Goal: Contribute content: Add original content to the website for others to see

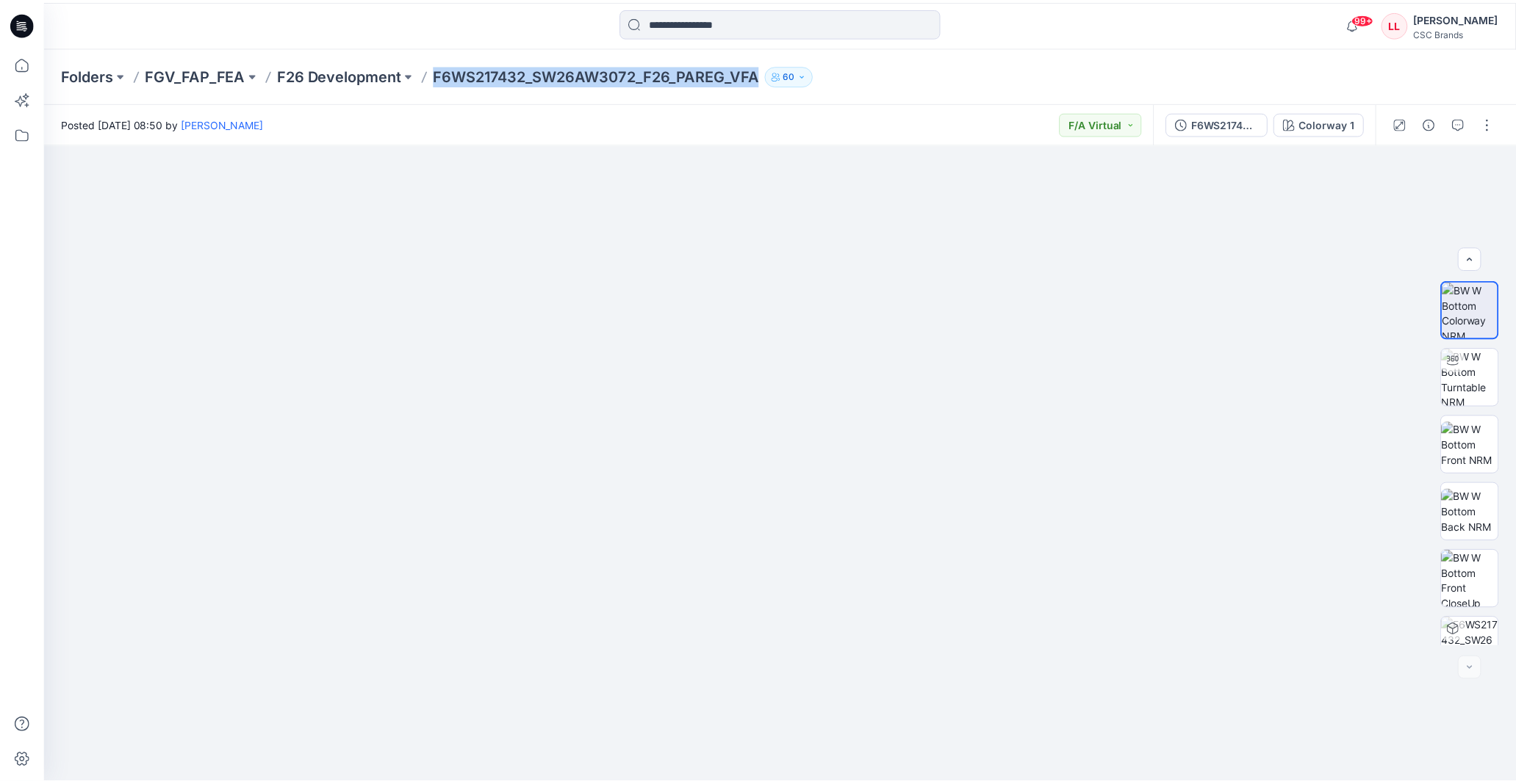
scroll to position [97, 0]
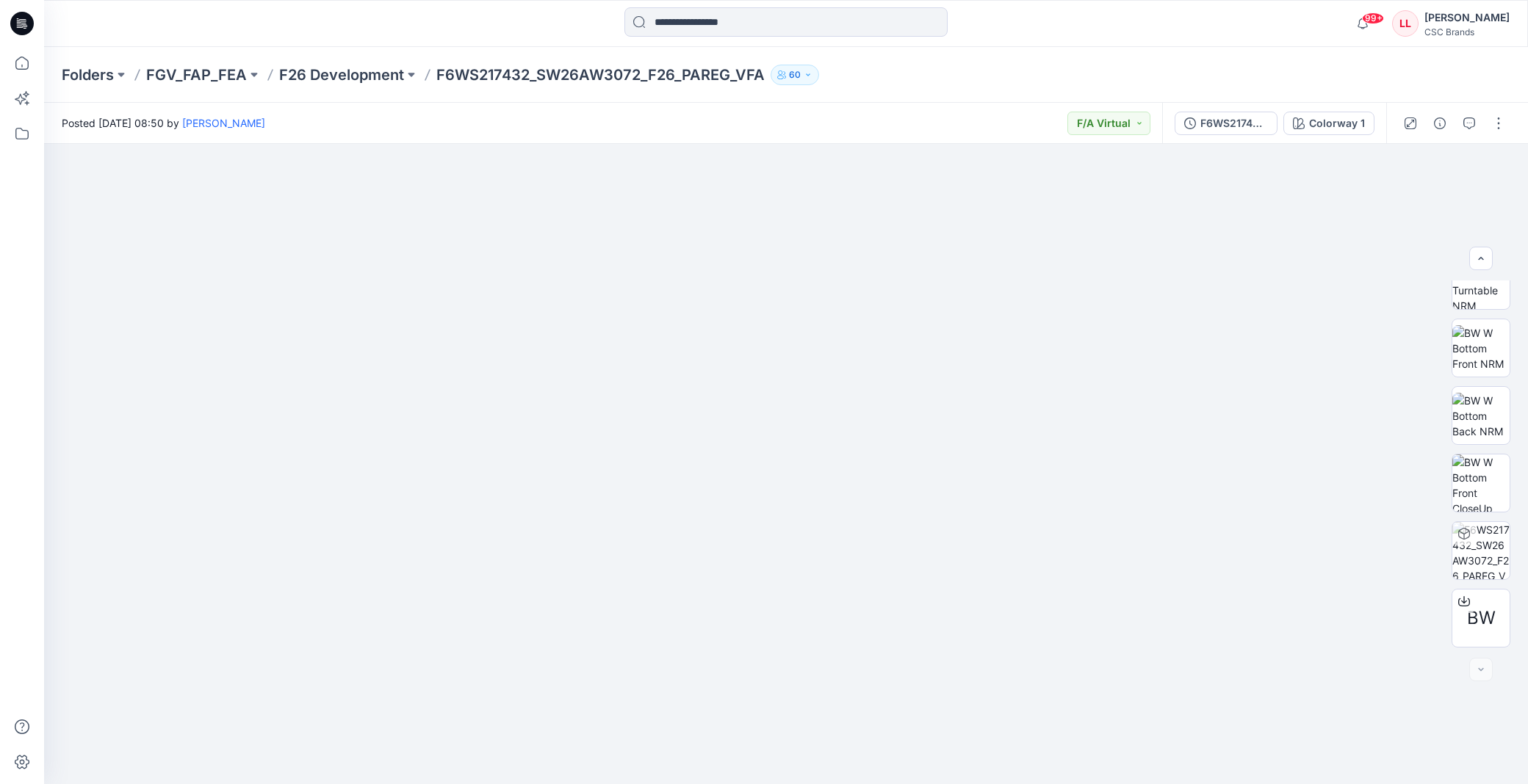
click at [972, 47] on div "Folders FGV_FAP_FEA F26 Development F6WS217432_SW26AW3072_F26_PAREG_VFA 60" at bounding box center [786, 75] width 1484 height 56
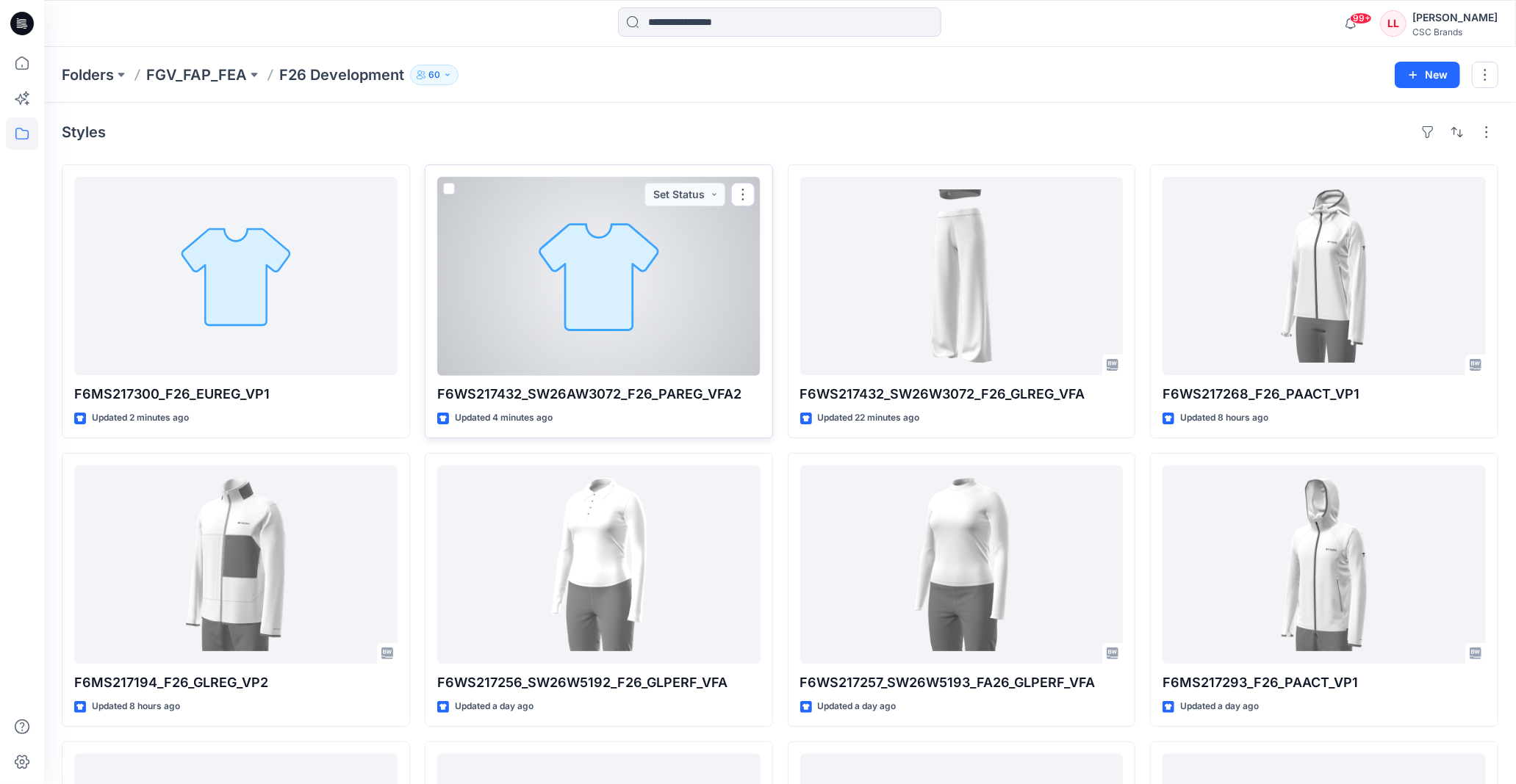
click at [626, 261] on div at bounding box center [599, 276] width 323 height 199
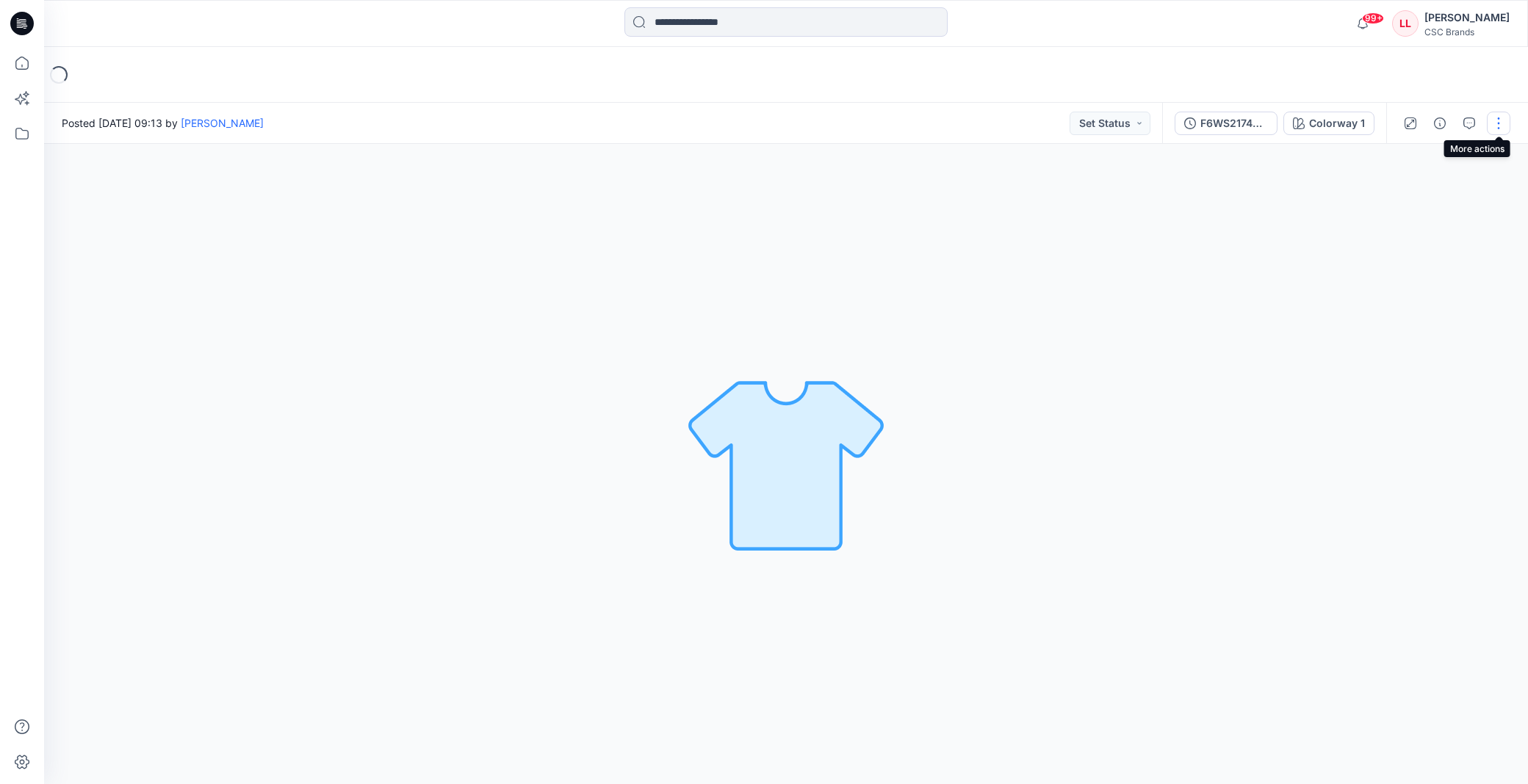
click at [1504, 125] on button "button" at bounding box center [1499, 123] width 24 height 24
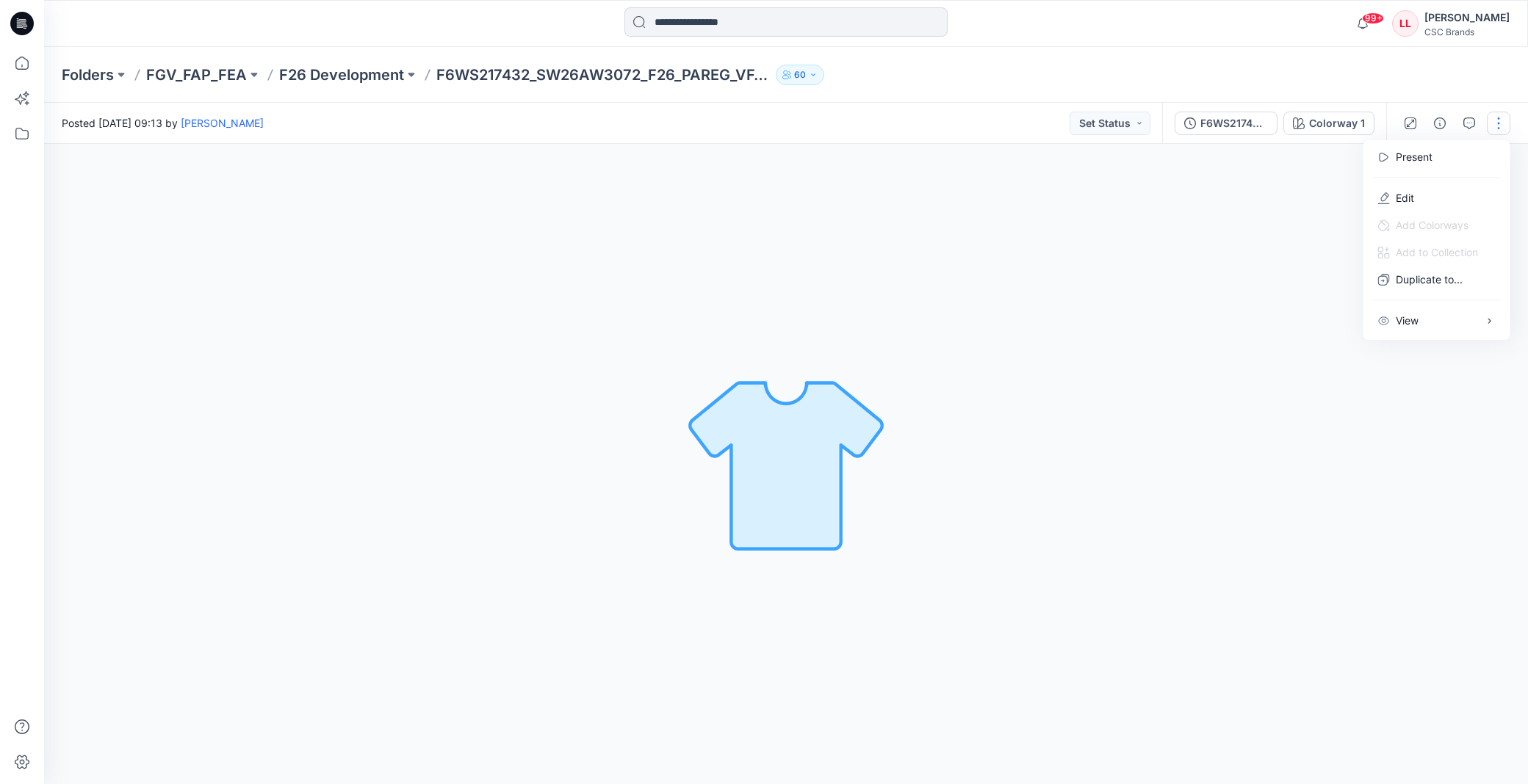
click at [1242, 266] on div "Colorway 1 Loading... Material Properties Loading..." at bounding box center [786, 464] width 1484 height 641
click at [1496, 122] on button "button" at bounding box center [1499, 123] width 24 height 24
click at [1430, 197] on button "Edit" at bounding box center [1437, 197] width 135 height 27
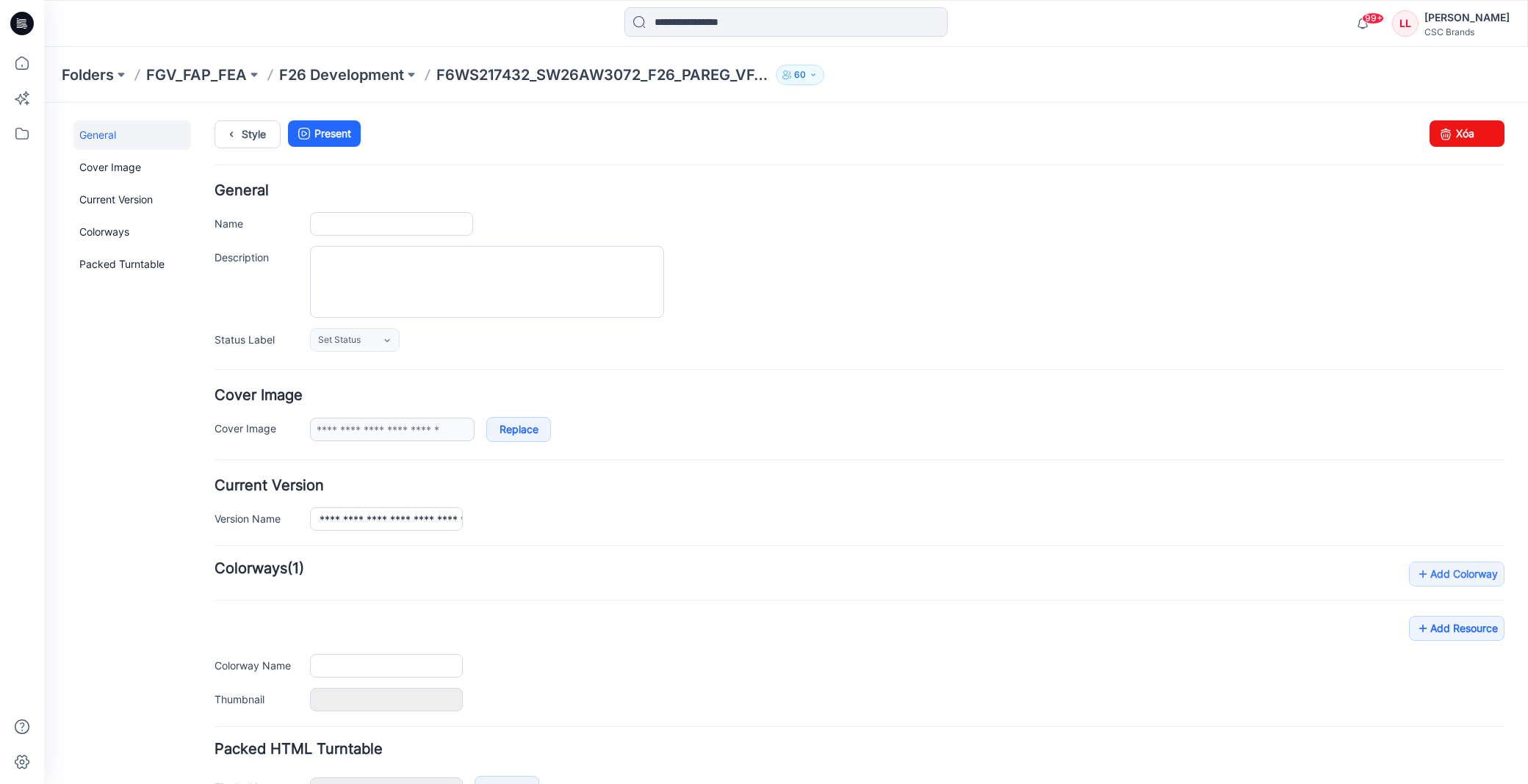
type input "**********"
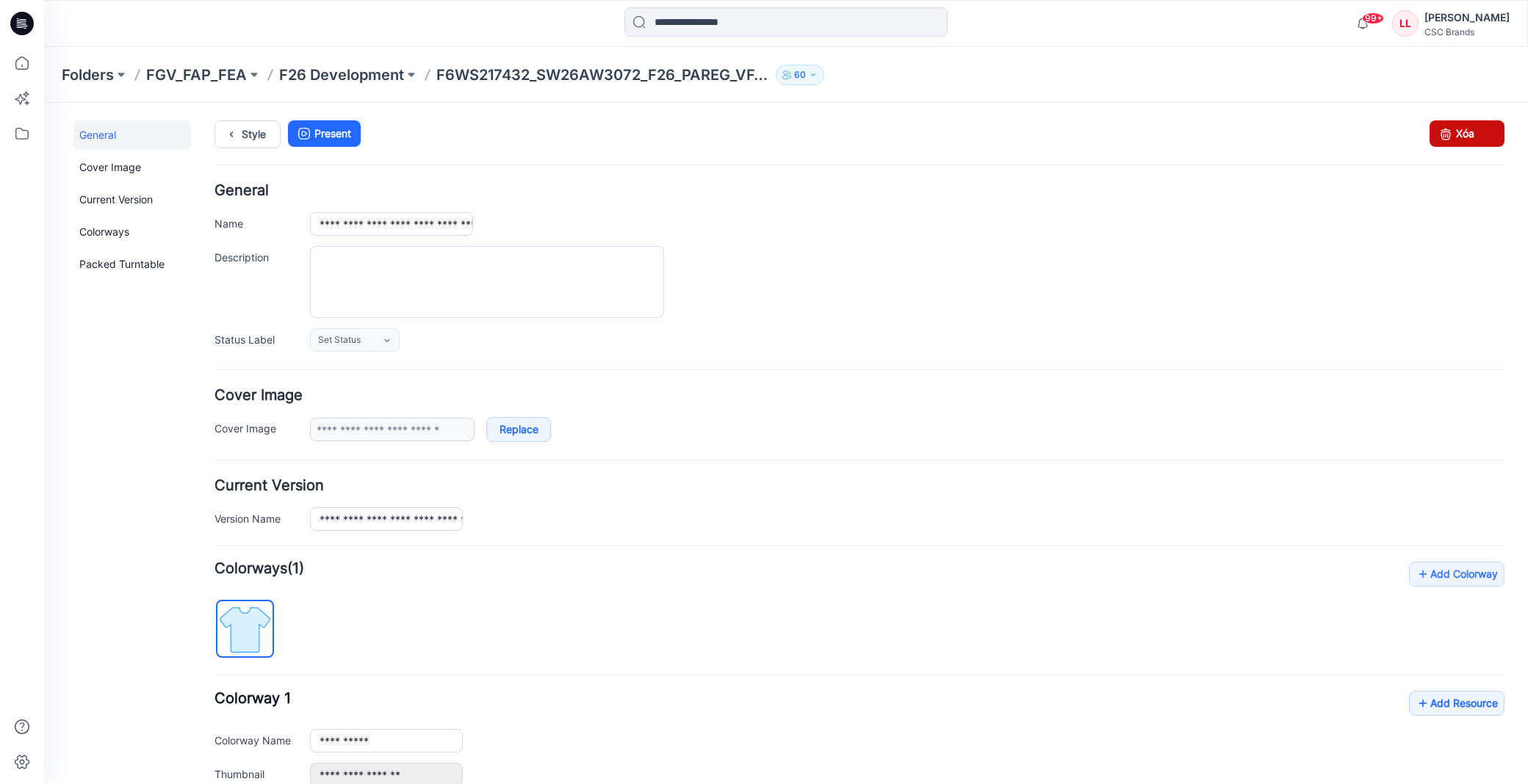
drag, startPoint x: 1468, startPoint y: 142, endPoint x: 882, endPoint y: 195, distance: 588.4
click at [1468, 142] on link "Xóa" at bounding box center [1467, 134] width 75 height 26
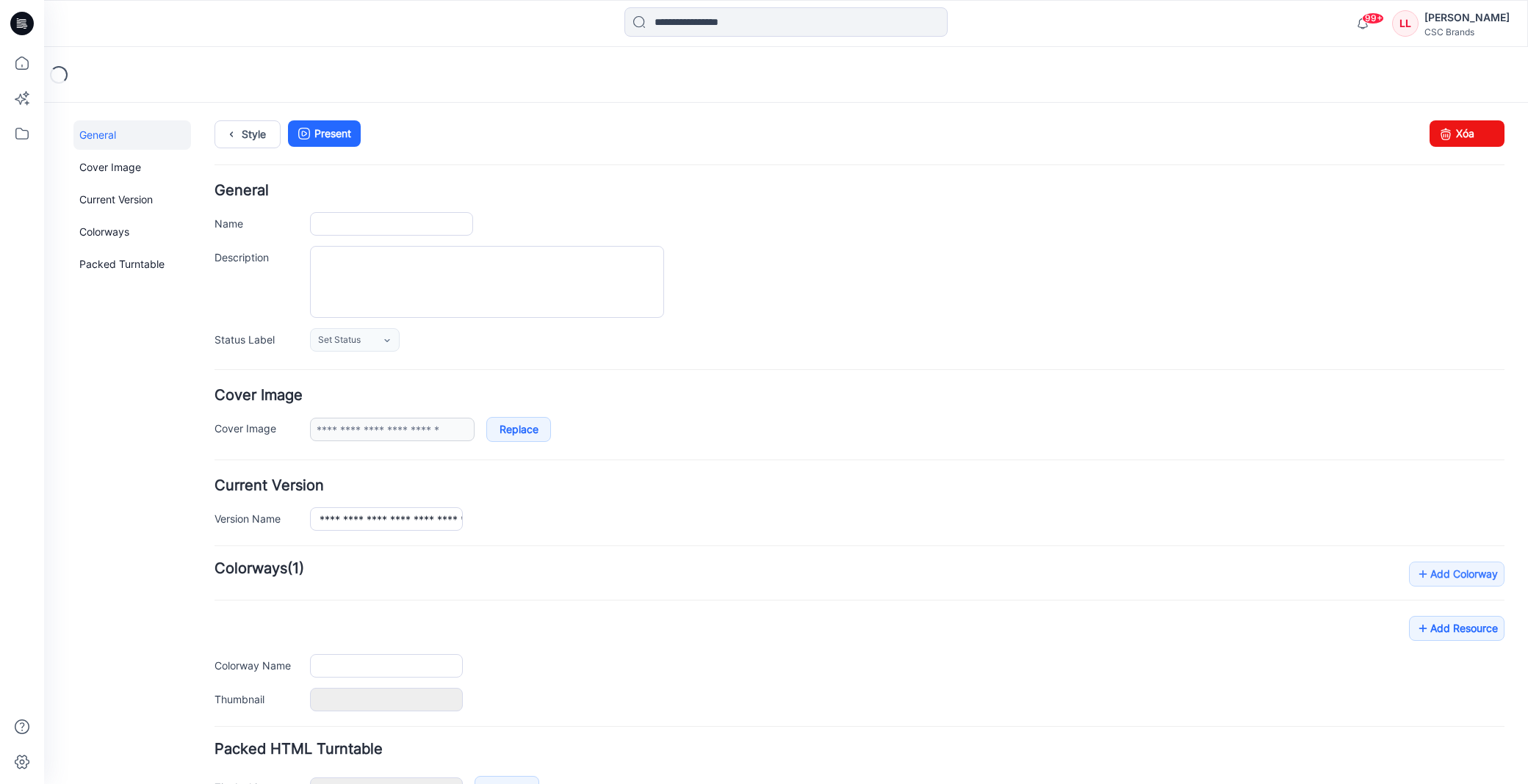
type input "**********"
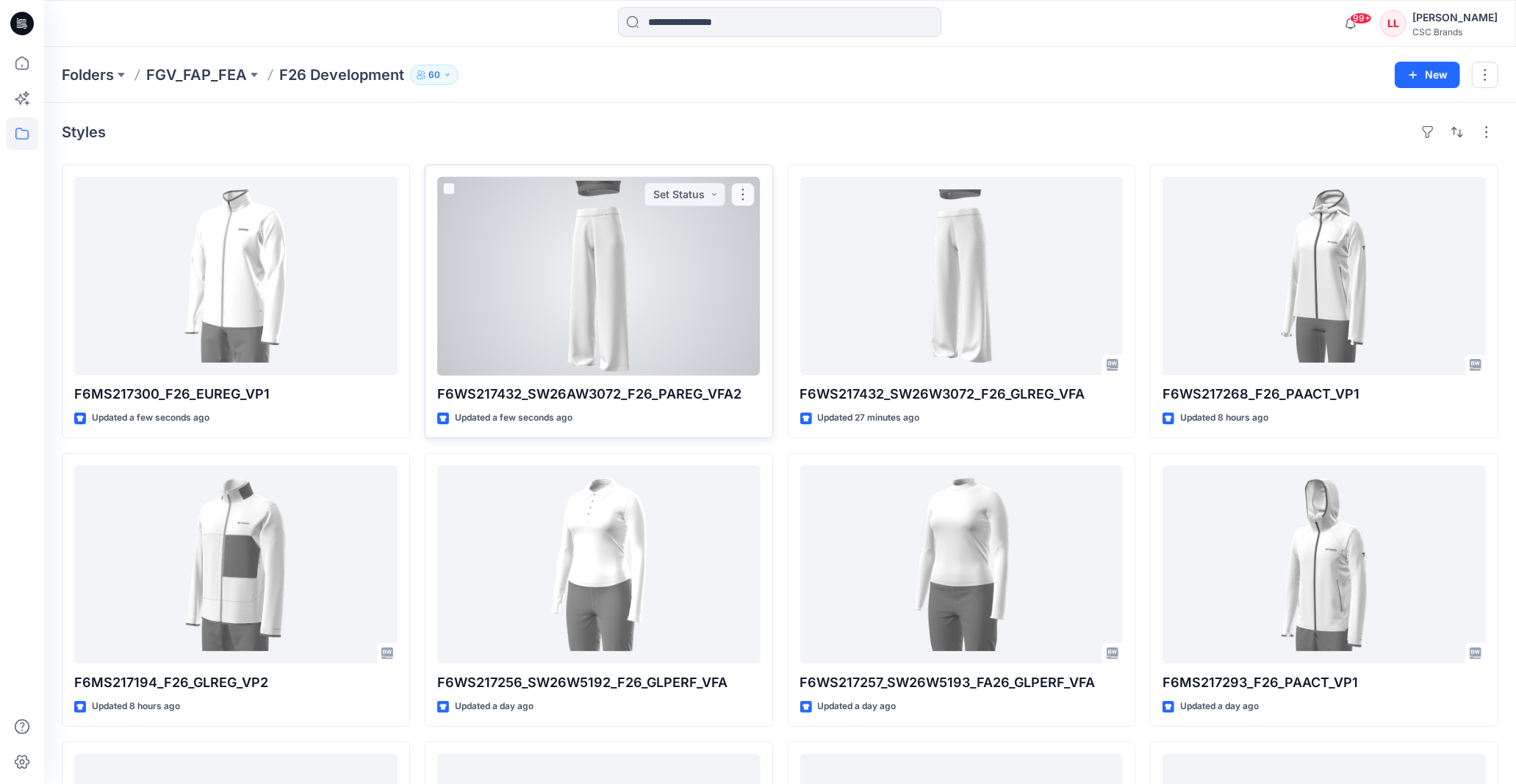
click at [669, 290] on div at bounding box center [599, 276] width 323 height 199
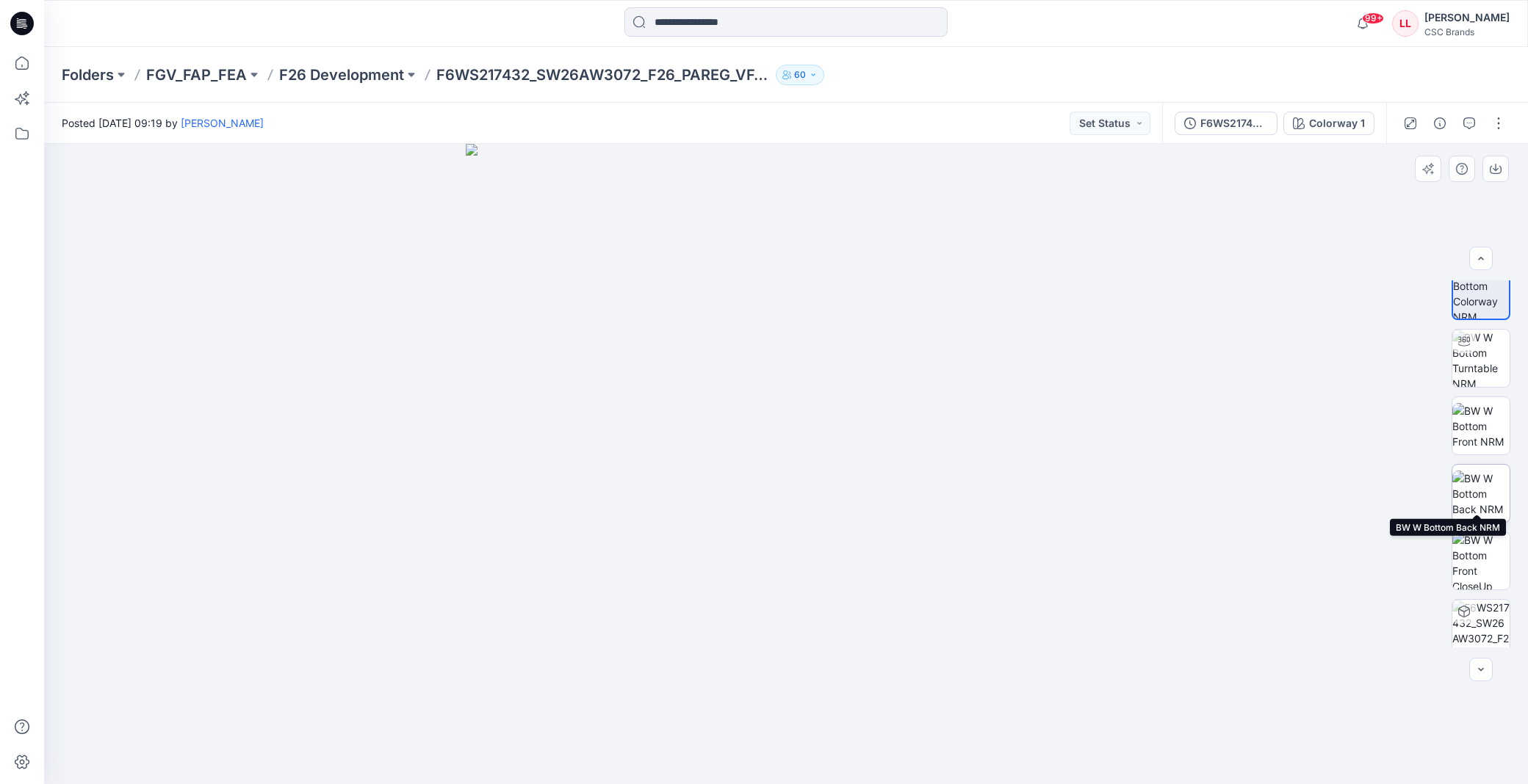
scroll to position [29, 0]
click at [1499, 131] on button "button" at bounding box center [1499, 123] width 24 height 24
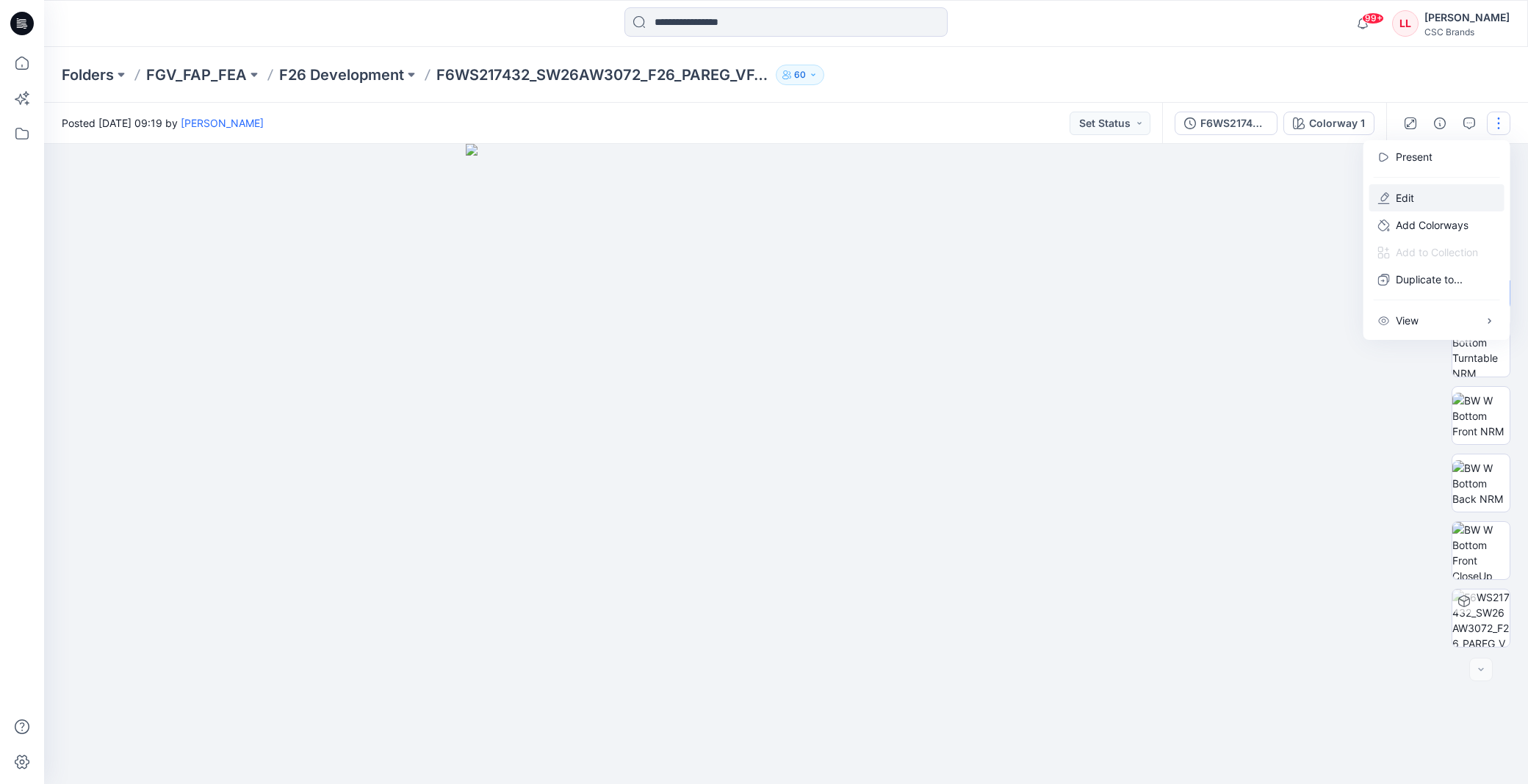
drag, startPoint x: 1420, startPoint y: 192, endPoint x: 1407, endPoint y: 200, distance: 15.3
click at [1420, 193] on button "Edit" at bounding box center [1437, 197] width 135 height 27
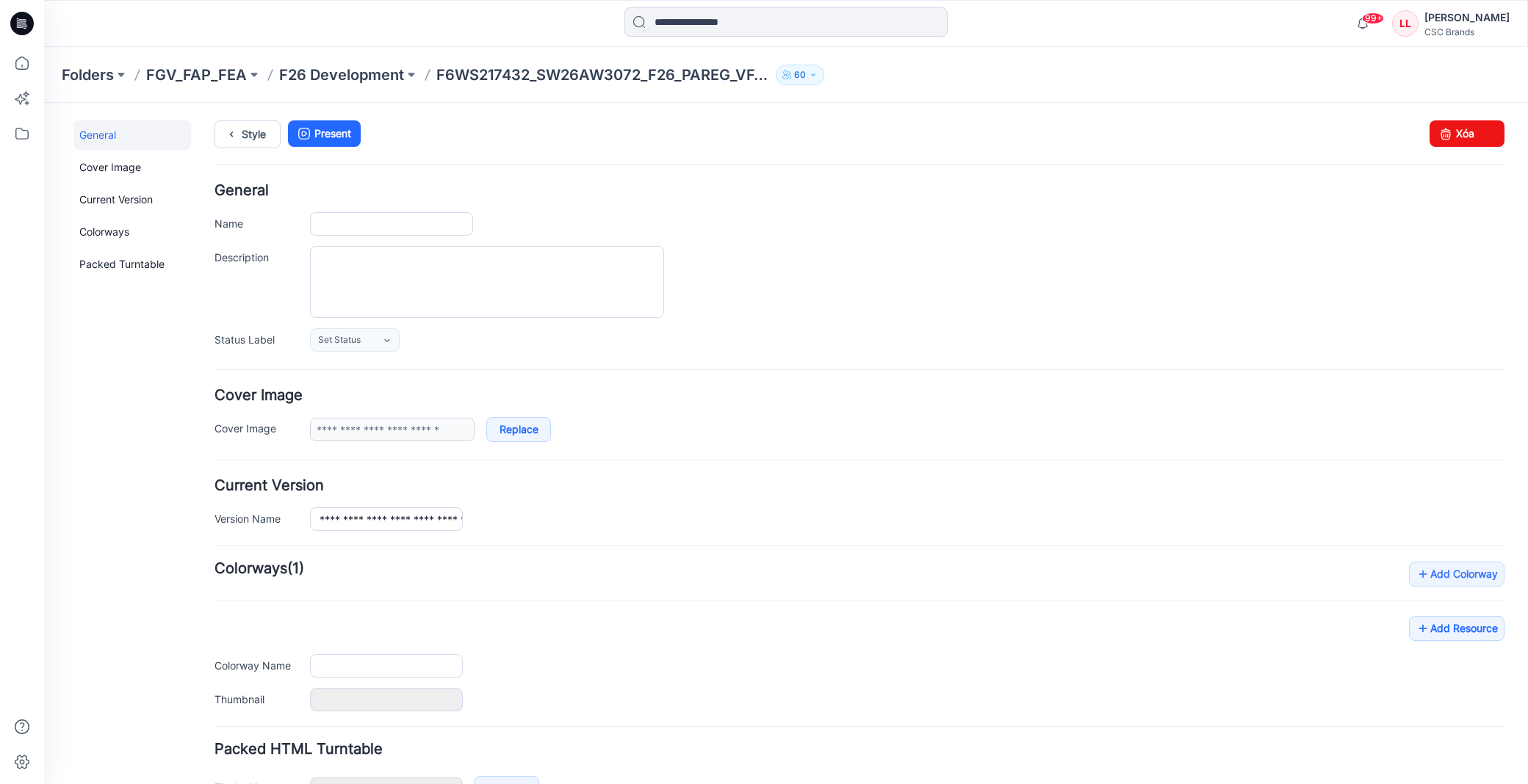
type input "**********"
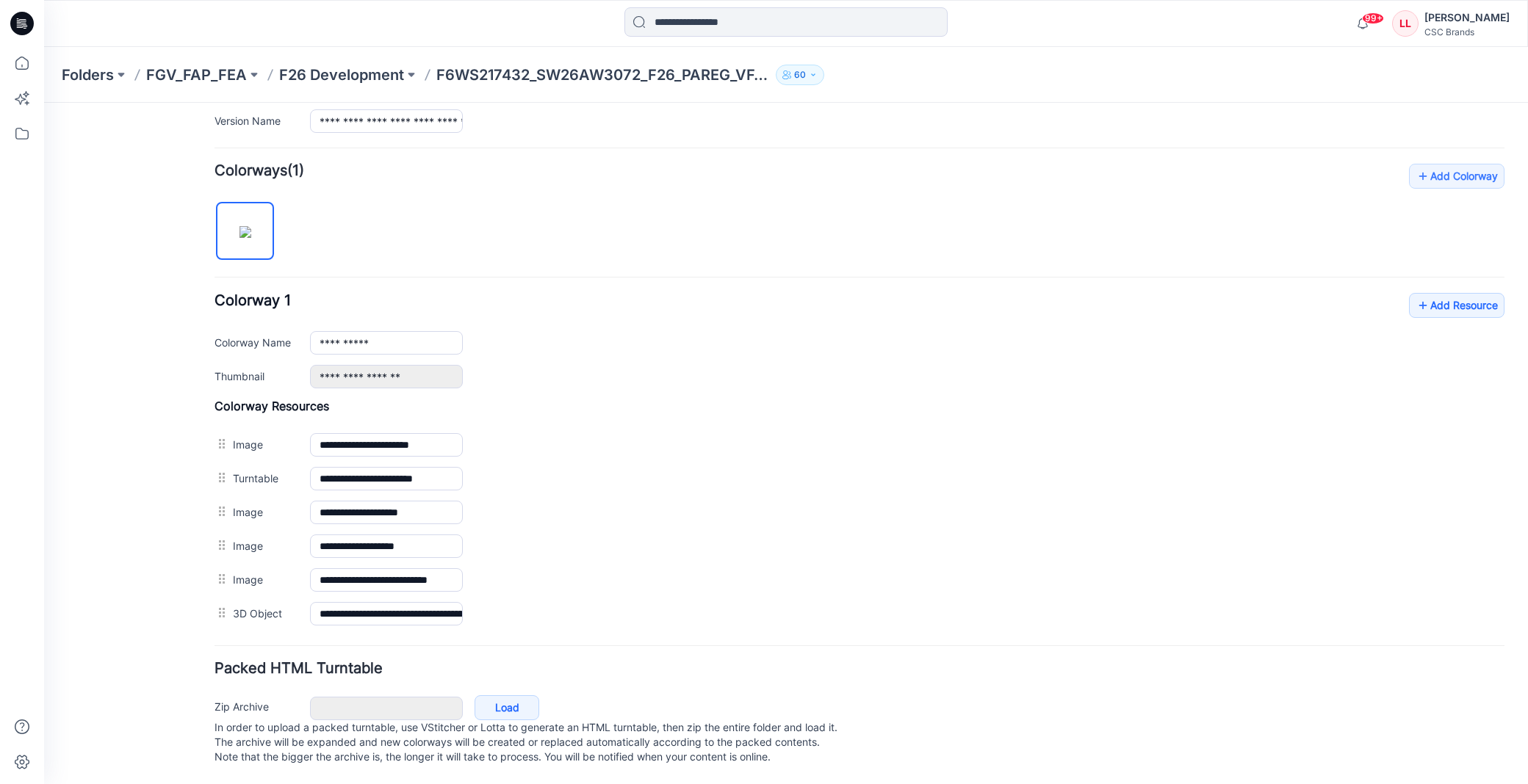
scroll to position [415, 0]
click at [1450, 293] on link "Add Resource" at bounding box center [1456, 305] width 95 height 25
